Goal: Task Accomplishment & Management: Use online tool/utility

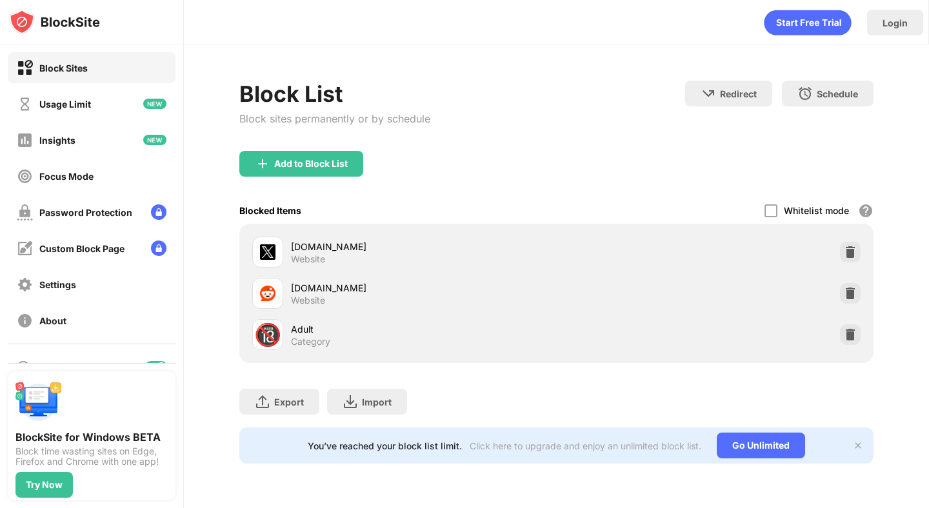
click at [101, 70] on div "Block Sites" at bounding box center [92, 67] width 168 height 31
drag, startPoint x: 221, startPoint y: 194, endPoint x: 897, endPoint y: 379, distance: 701.2
